Goal: Task Accomplishment & Management: Manage account settings

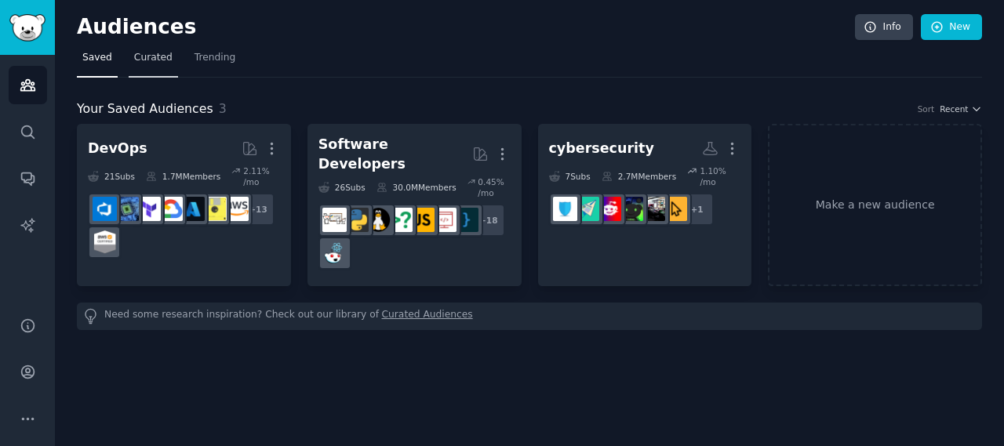
click at [164, 56] on link "Curated" at bounding box center [153, 61] width 49 height 32
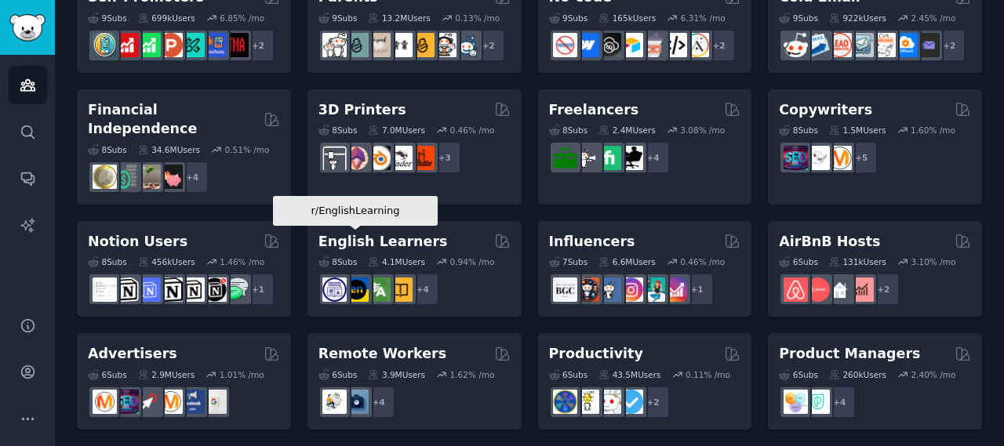
scroll to position [808, 0]
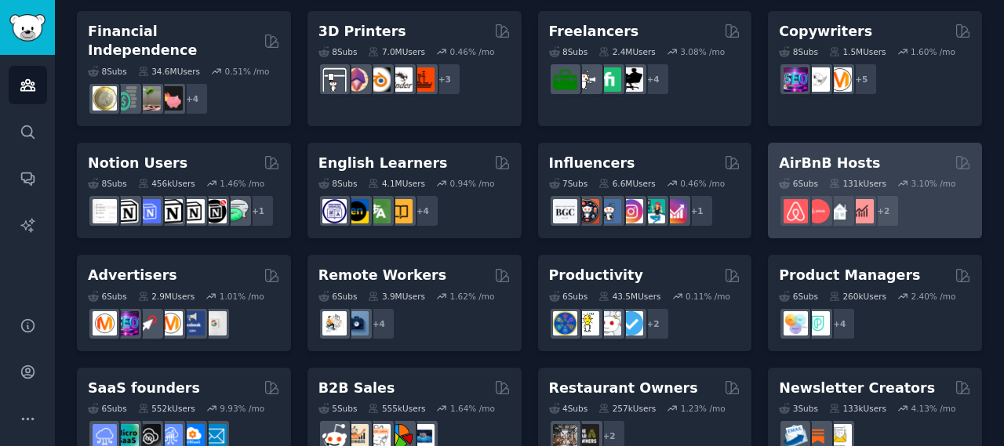
click at [802, 154] on h2 "AirBnB Hosts" at bounding box center [829, 164] width 101 height 20
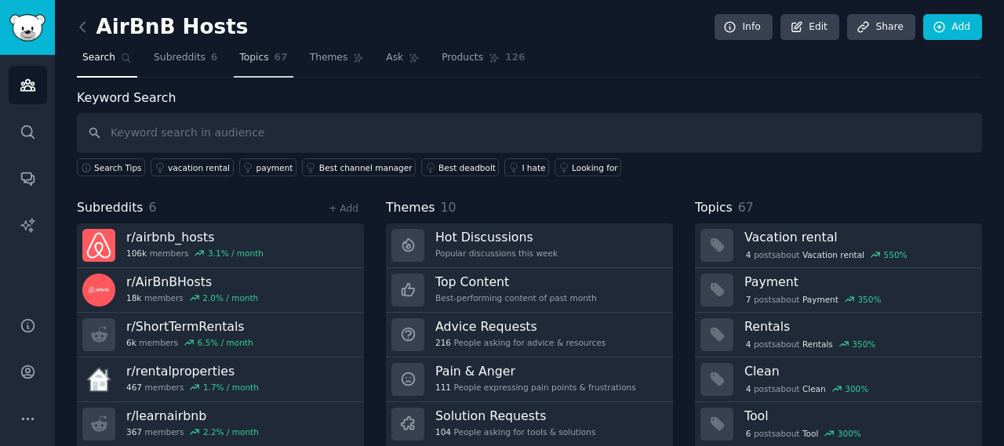
click at [260, 68] on link "Topics 67" at bounding box center [263, 61] width 59 height 32
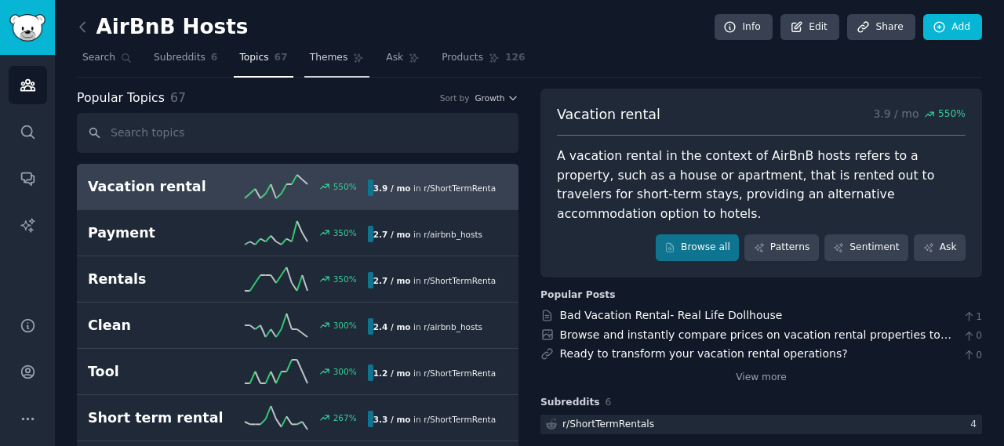
click at [310, 57] on span "Themes" at bounding box center [329, 58] width 38 height 14
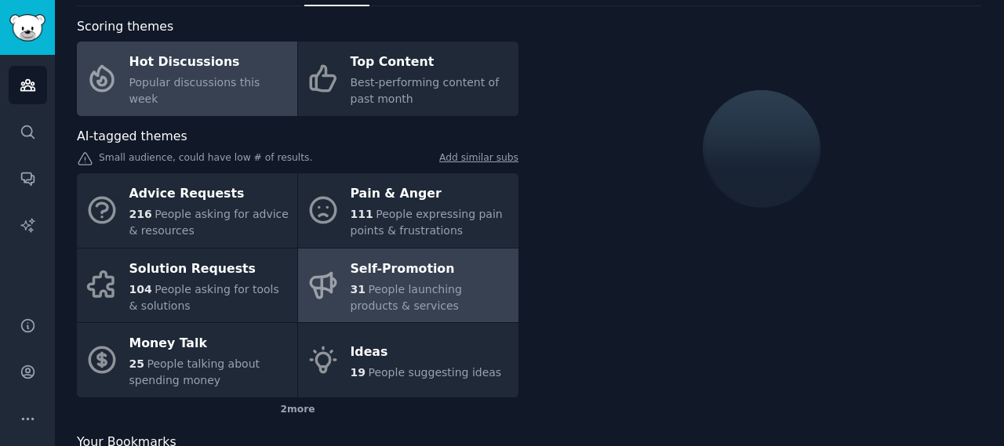
scroll to position [129, 0]
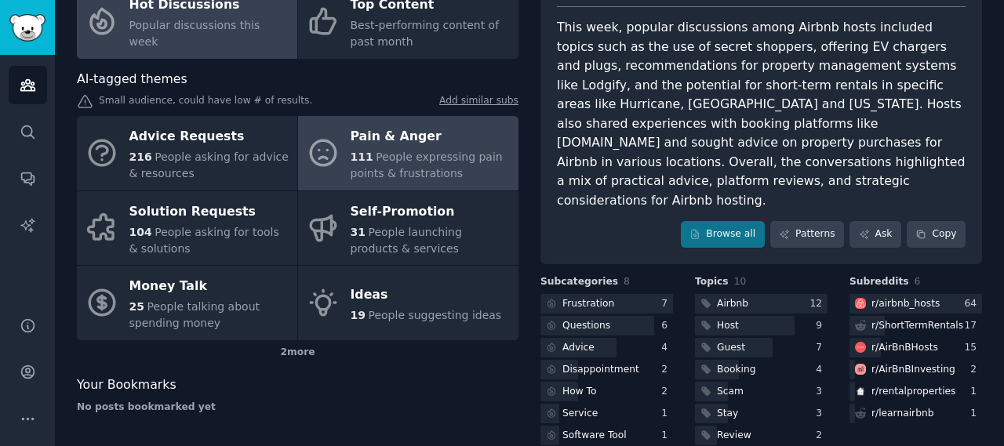
click at [380, 173] on span "People expressing pain points & frustrations" at bounding box center [427, 165] width 152 height 29
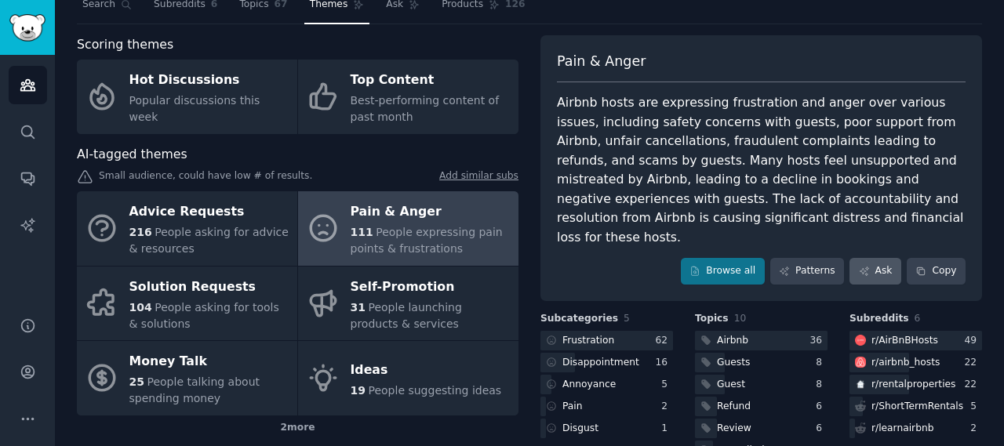
scroll to position [78, 0]
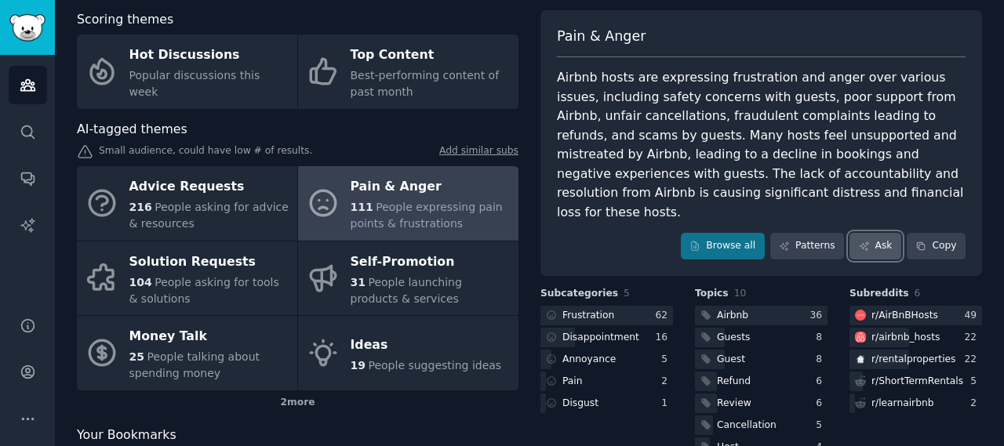
click at [875, 233] on link "Ask" at bounding box center [875, 246] width 52 height 27
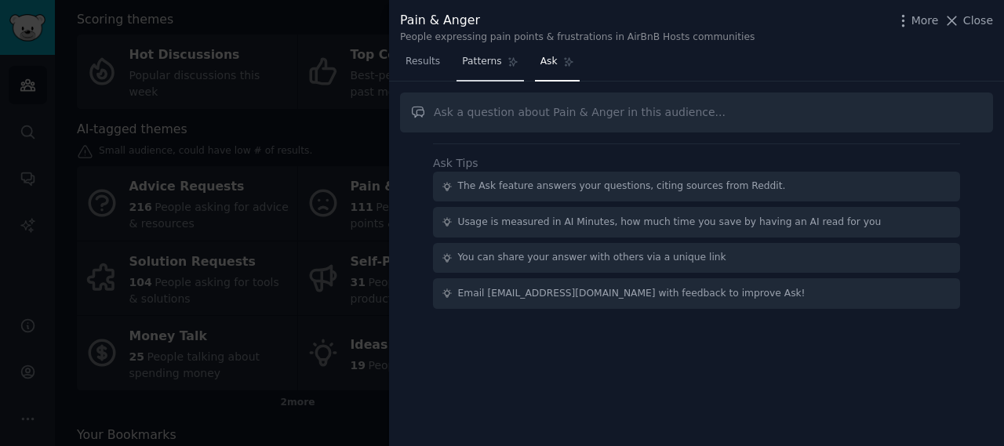
click at [468, 67] on span "Patterns" at bounding box center [481, 62] width 39 height 14
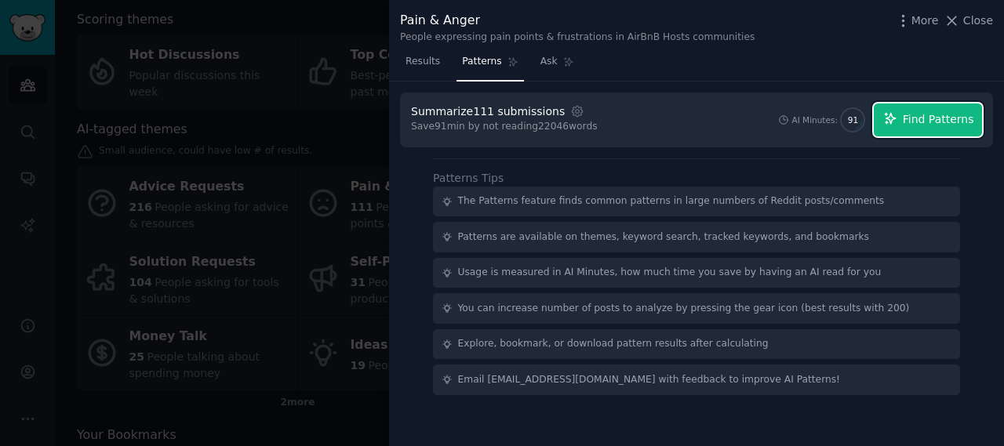
click at [897, 111] on icon "button" at bounding box center [890, 118] width 14 height 14
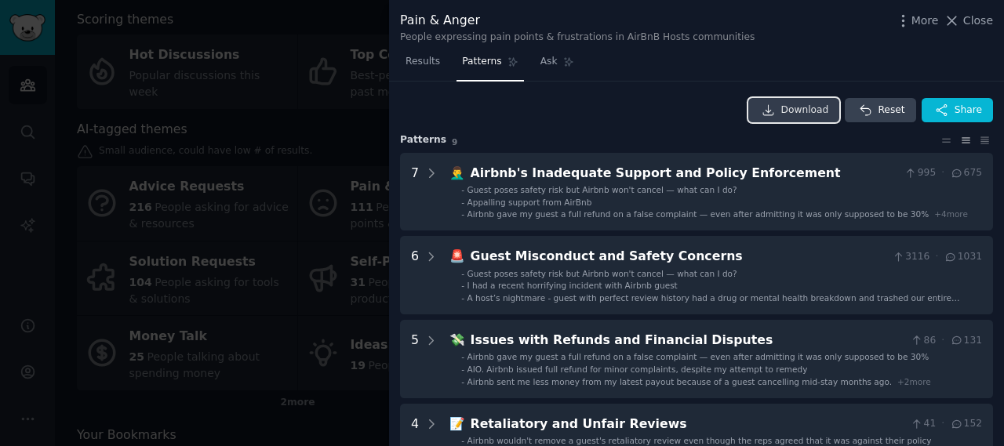
click at [805, 107] on span "Download" at bounding box center [805, 111] width 48 height 14
click at [307, 101] on div at bounding box center [502, 223] width 1004 height 446
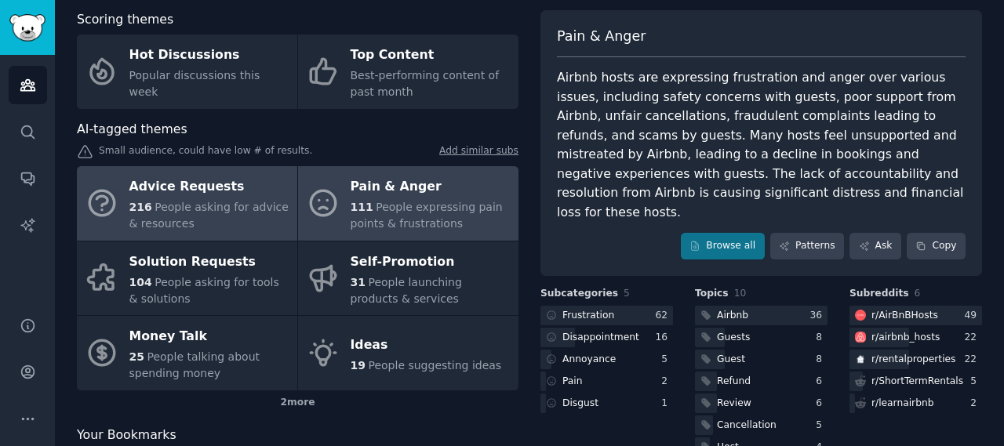
click at [229, 201] on span "People asking for advice & resources" at bounding box center [208, 215] width 159 height 29
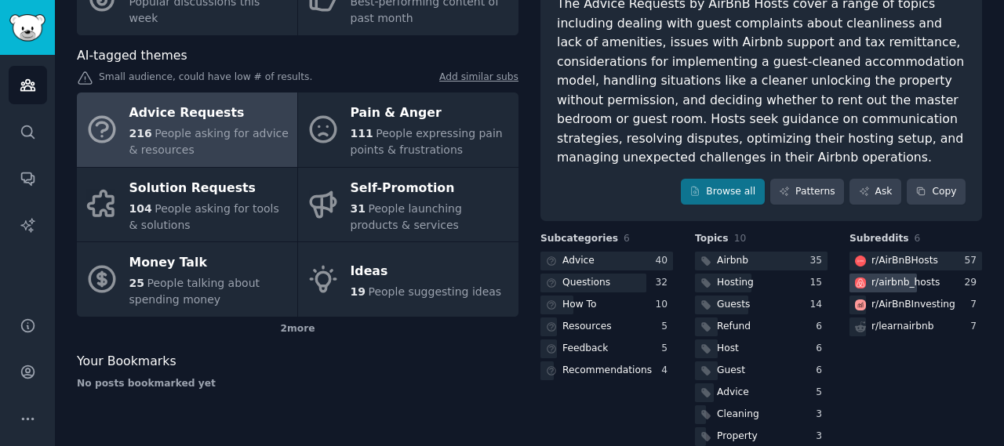
scroll to position [157, 0]
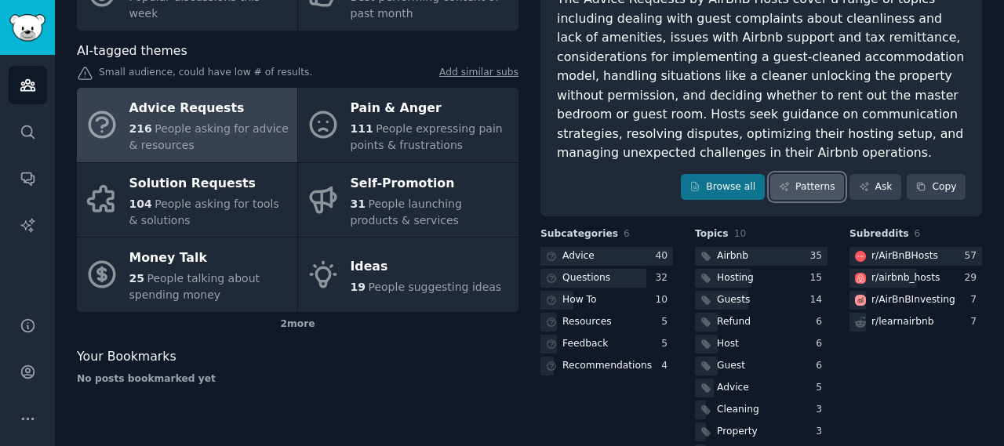
click at [830, 187] on link "Patterns" at bounding box center [807, 187] width 74 height 27
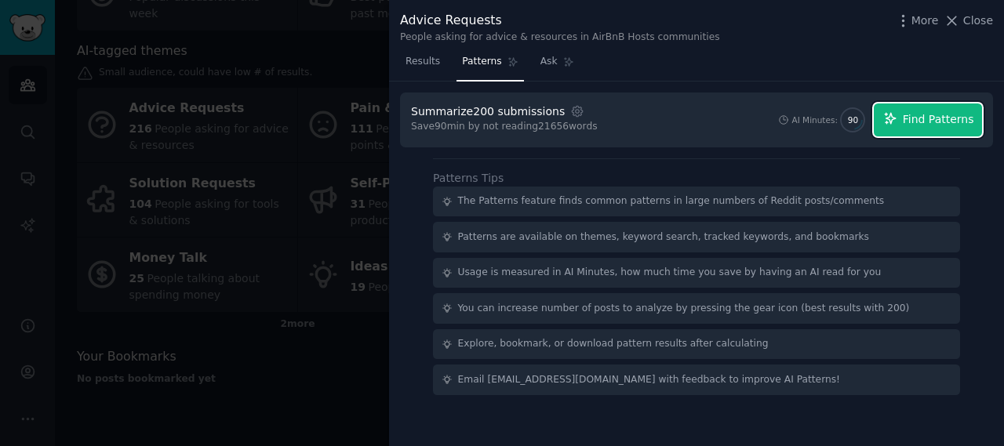
click at [955, 129] on button "Find Patterns" at bounding box center [928, 120] width 108 height 33
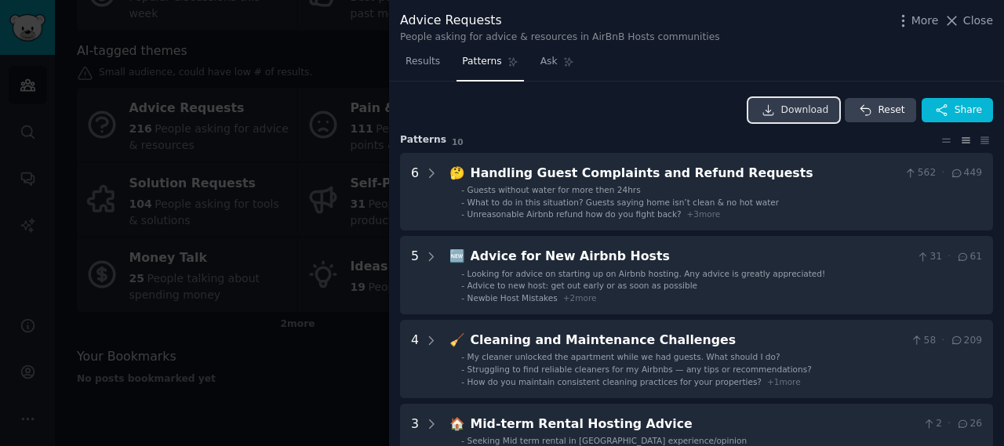
click at [825, 111] on span "Download" at bounding box center [805, 111] width 48 height 14
click at [452, 99] on div "Download Reset Share" at bounding box center [696, 110] width 593 height 25
click at [417, 71] on link "Results" at bounding box center [422, 65] width 45 height 32
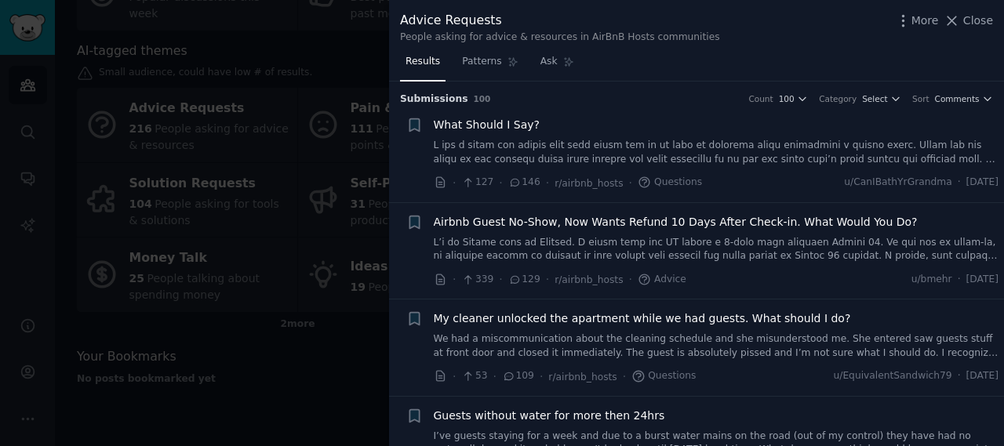
click at [343, 31] on div at bounding box center [502, 223] width 1004 height 446
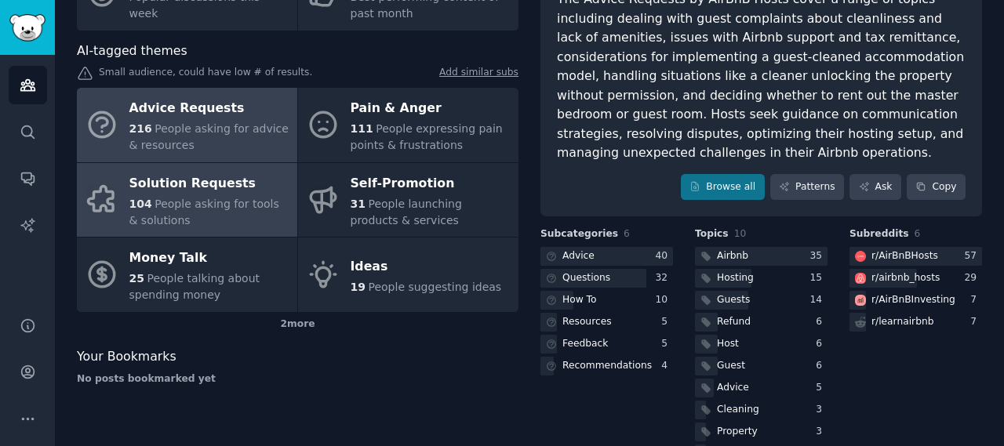
click at [216, 190] on div "Solution Requests" at bounding box center [209, 183] width 160 height 25
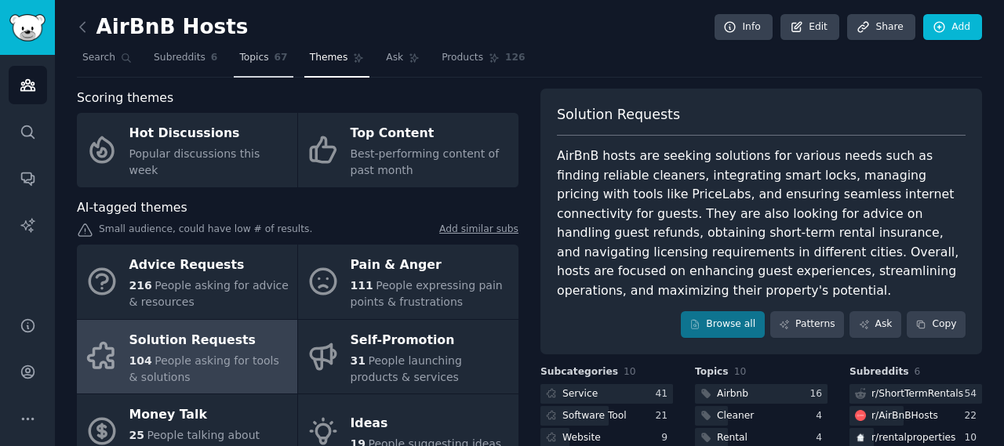
click at [275, 56] on span "67" at bounding box center [281, 58] width 13 height 14
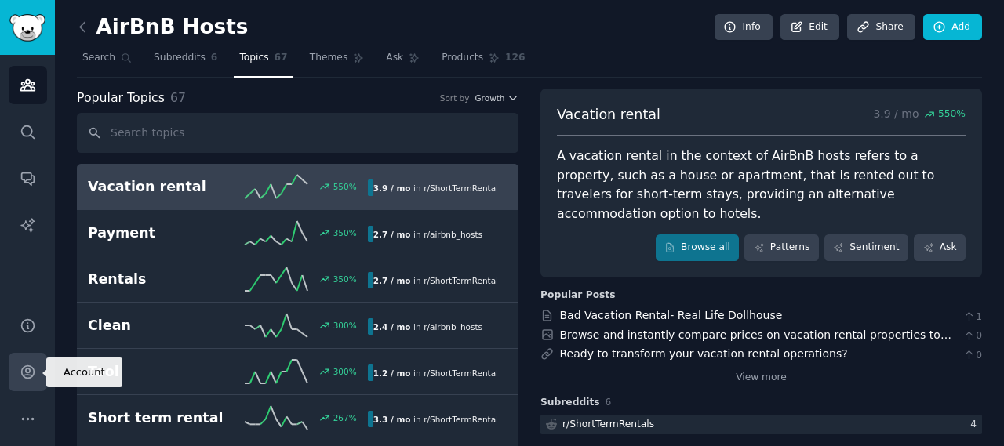
click at [21, 376] on icon "Sidebar" at bounding box center [27, 372] width 13 height 13
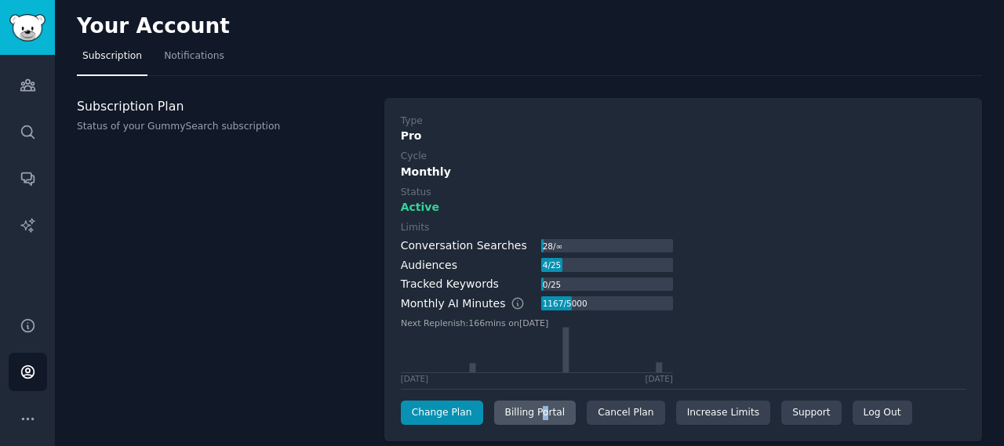
click at [535, 409] on div "Billing Portal" at bounding box center [535, 413] width 82 height 25
click at [623, 424] on div "Cancel Plan" at bounding box center [626, 413] width 78 height 25
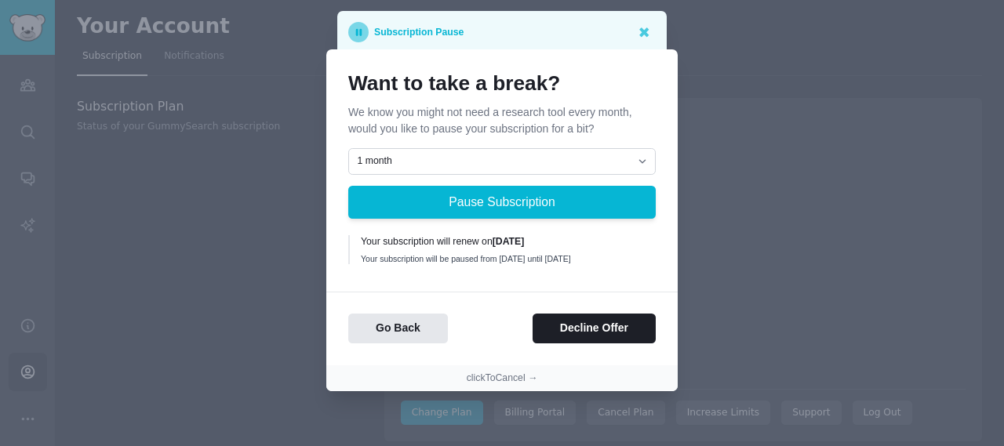
scroll to position [8, 0]
click at [516, 384] on button "clickToCancel →" at bounding box center [502, 379] width 71 height 14
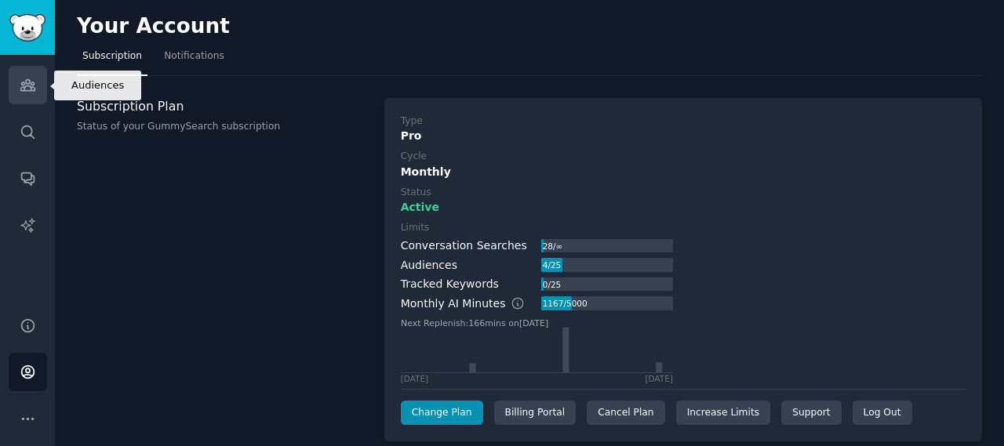
click at [31, 92] on icon "Sidebar" at bounding box center [28, 85] width 16 height 16
